Goal: Task Accomplishment & Management: Manage account settings

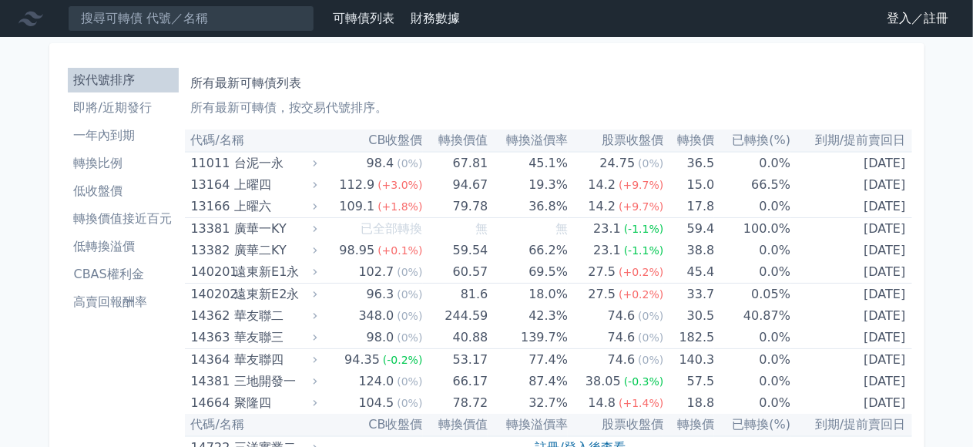
click at [909, 15] on link "登入／註冊" at bounding box center [918, 18] width 86 height 25
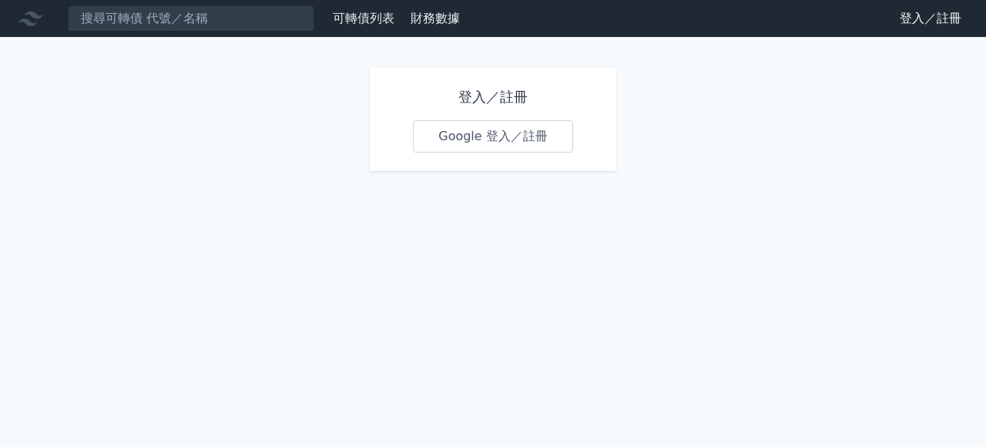
click at [536, 137] on link "Google 登入／註冊" at bounding box center [493, 136] width 160 height 32
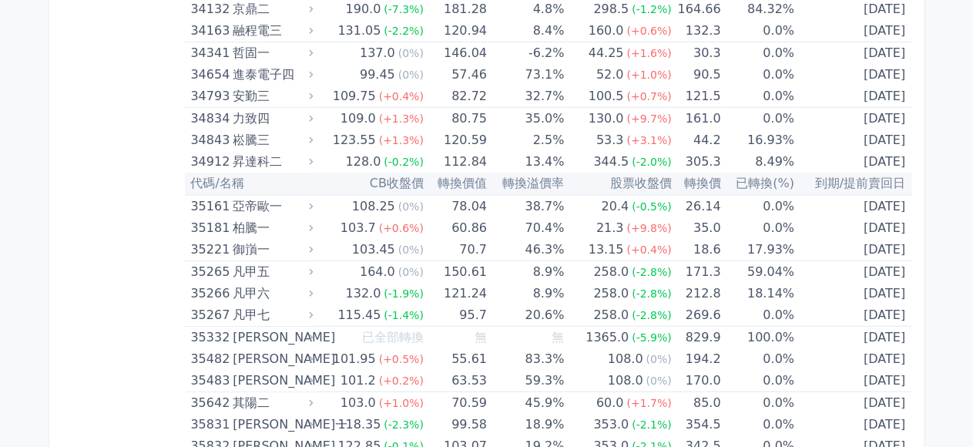
scroll to position [3467, 0]
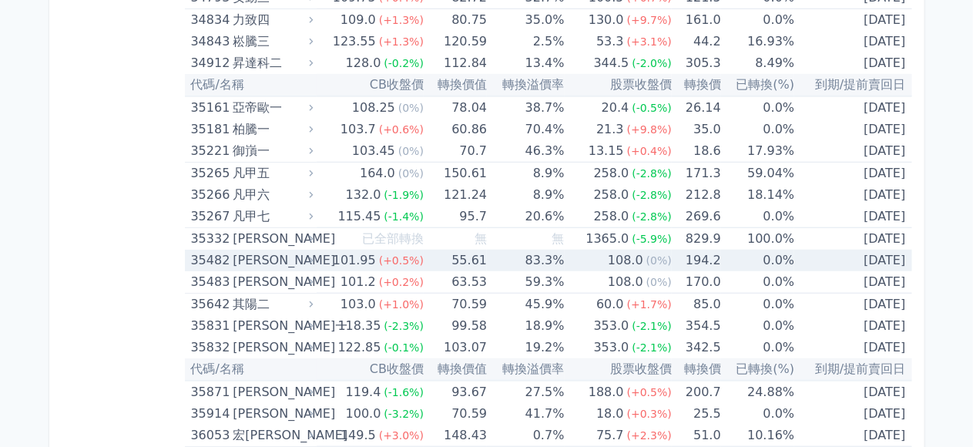
click at [538, 250] on td "83.3%" at bounding box center [525, 261] width 77 height 22
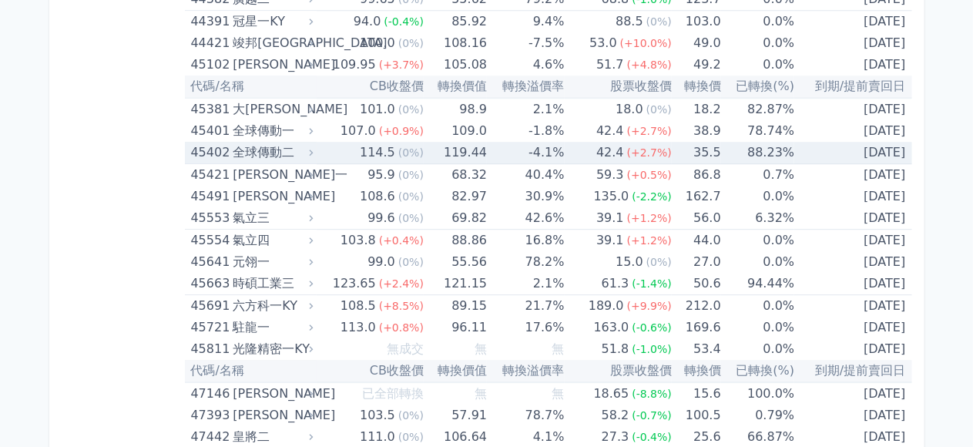
scroll to position [5163, 0]
